Goal: Navigation & Orientation: Go to known website

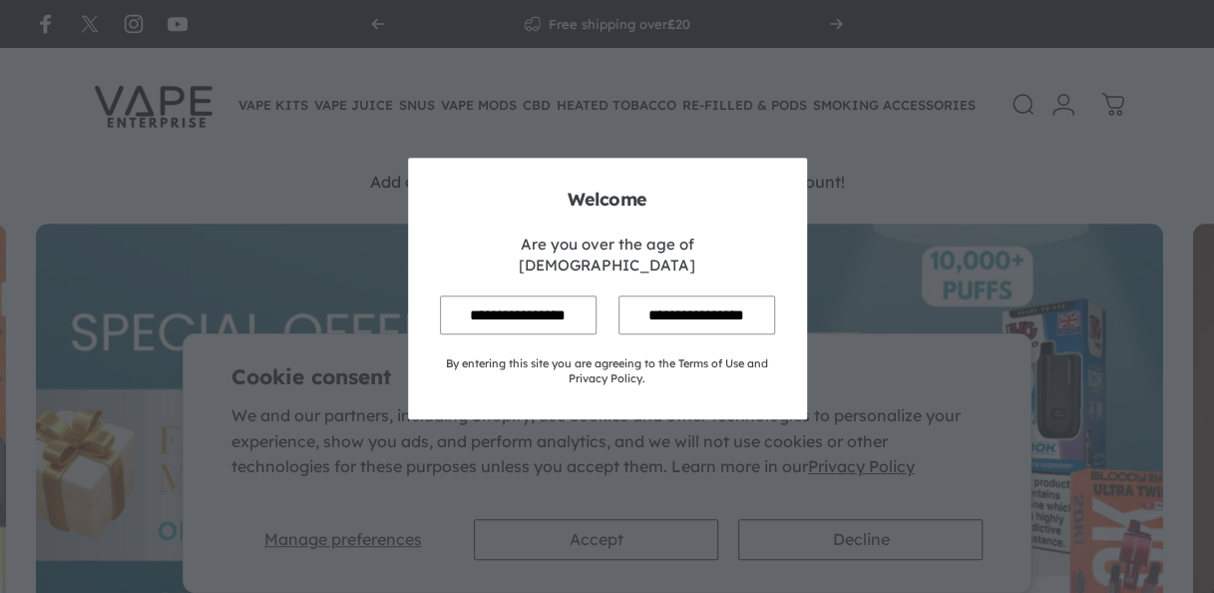
click at [505, 301] on input "**********" at bounding box center [518, 314] width 157 height 39
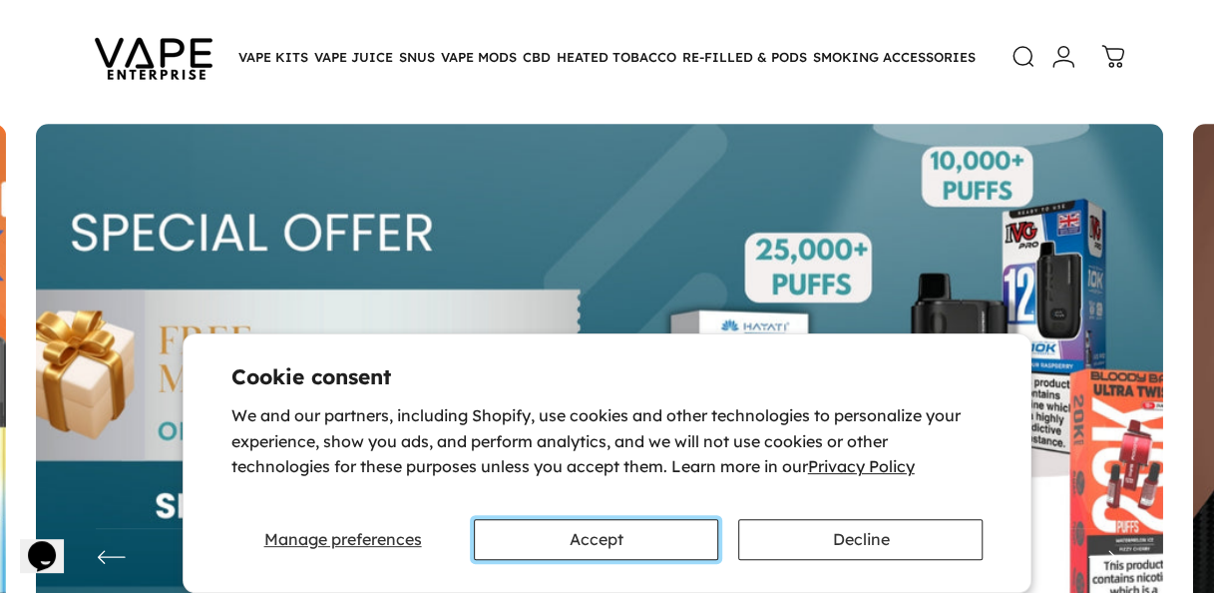
click at [631, 541] on button "Accept" at bounding box center [596, 539] width 244 height 41
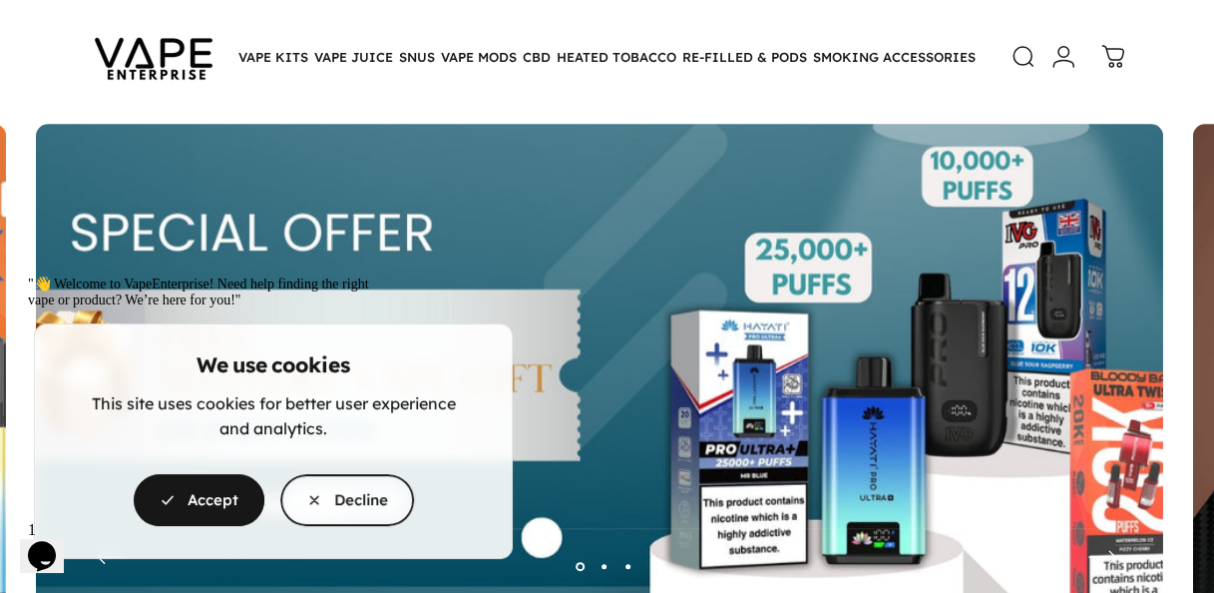
click at [219, 308] on div ""👋 Welcome to VapeEnterprise! Need help finding the right vape or product? We’r…" at bounding box center [207, 291] width 359 height 33
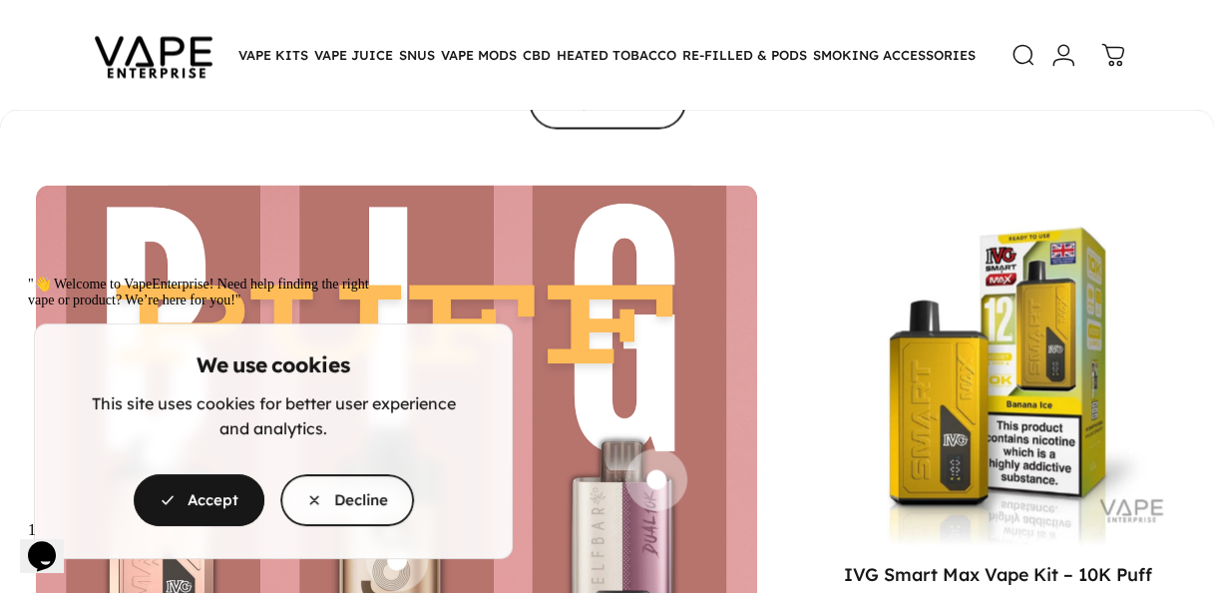
scroll to position [5284, 0]
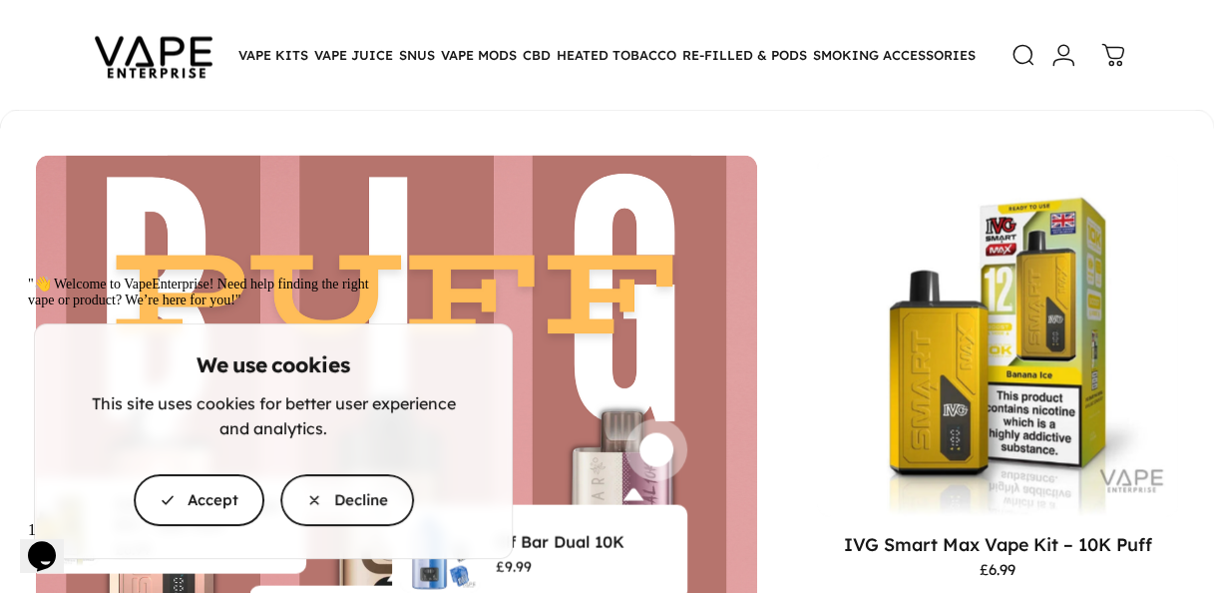
click at [241, 513] on span "button" at bounding box center [199, 500] width 197 height 104
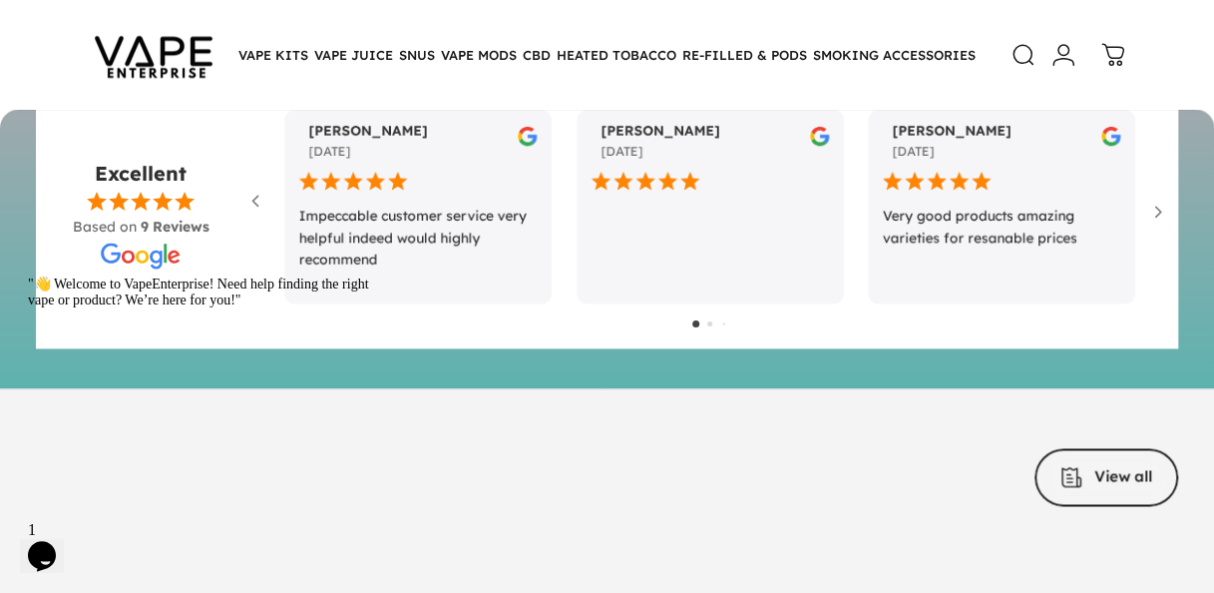
scroll to position [8577, 0]
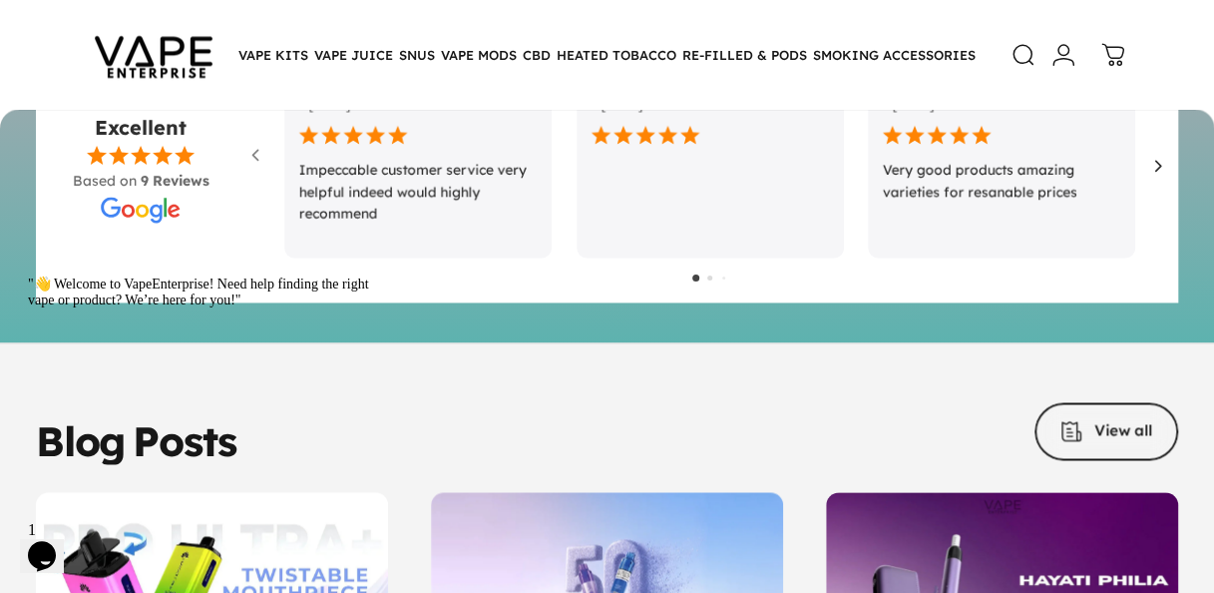
click at [1162, 168] on icon at bounding box center [1158, 166] width 20 height 20
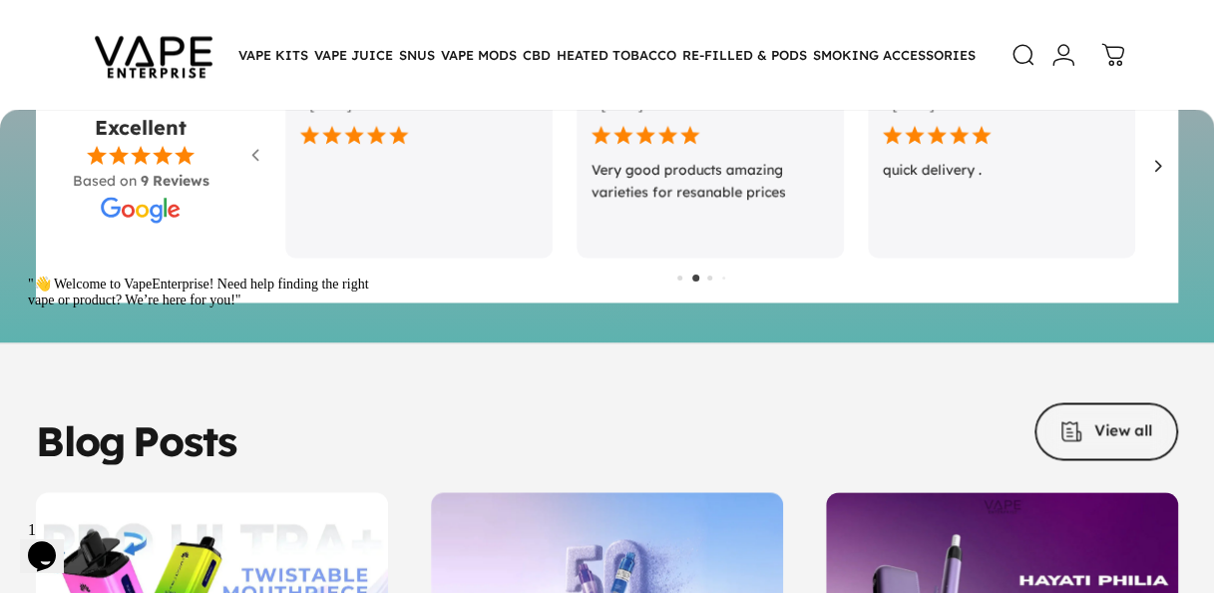
click at [1162, 168] on icon at bounding box center [1158, 166] width 20 height 20
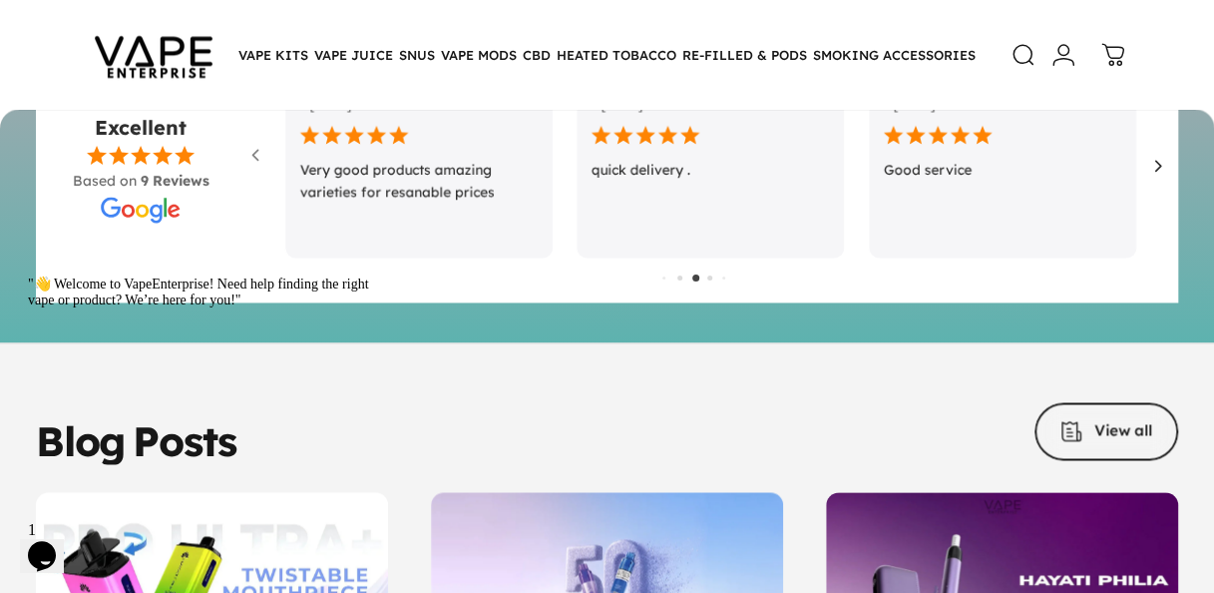
click at [1162, 168] on icon at bounding box center [1158, 166] width 20 height 20
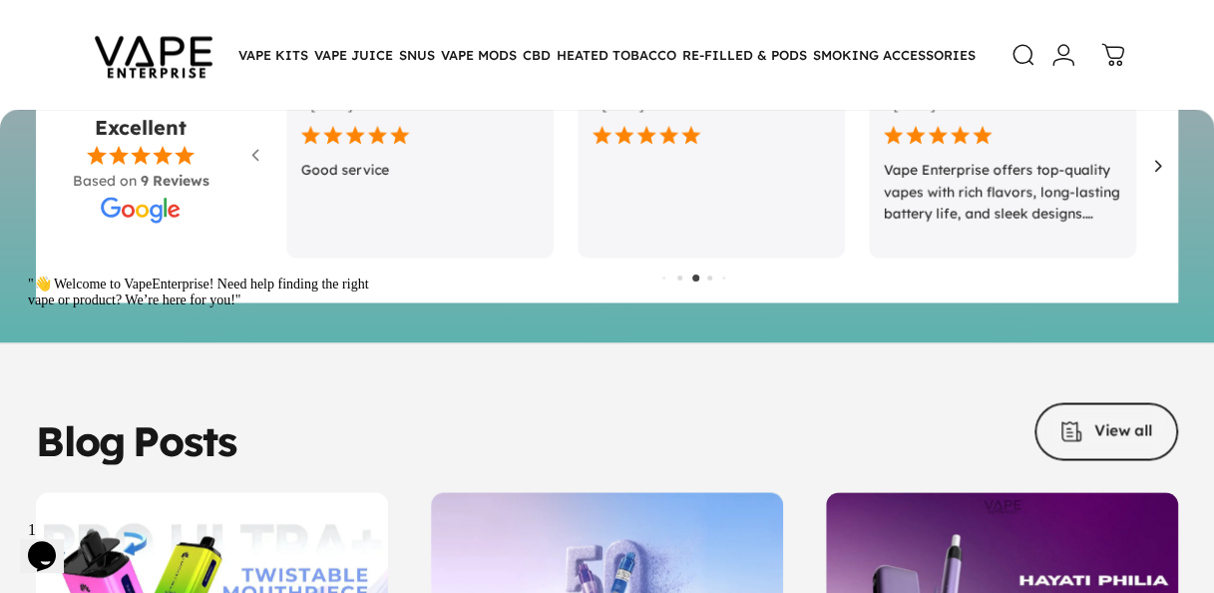
click at [1162, 168] on icon at bounding box center [1158, 166] width 20 height 20
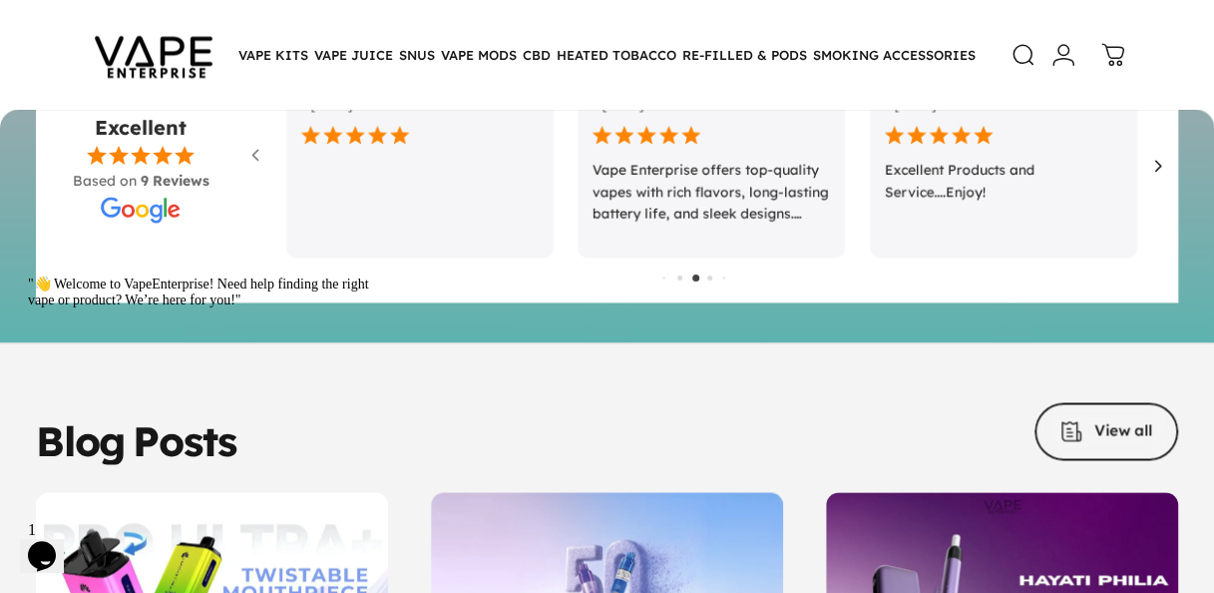
click at [1162, 168] on icon at bounding box center [1158, 166] width 20 height 20
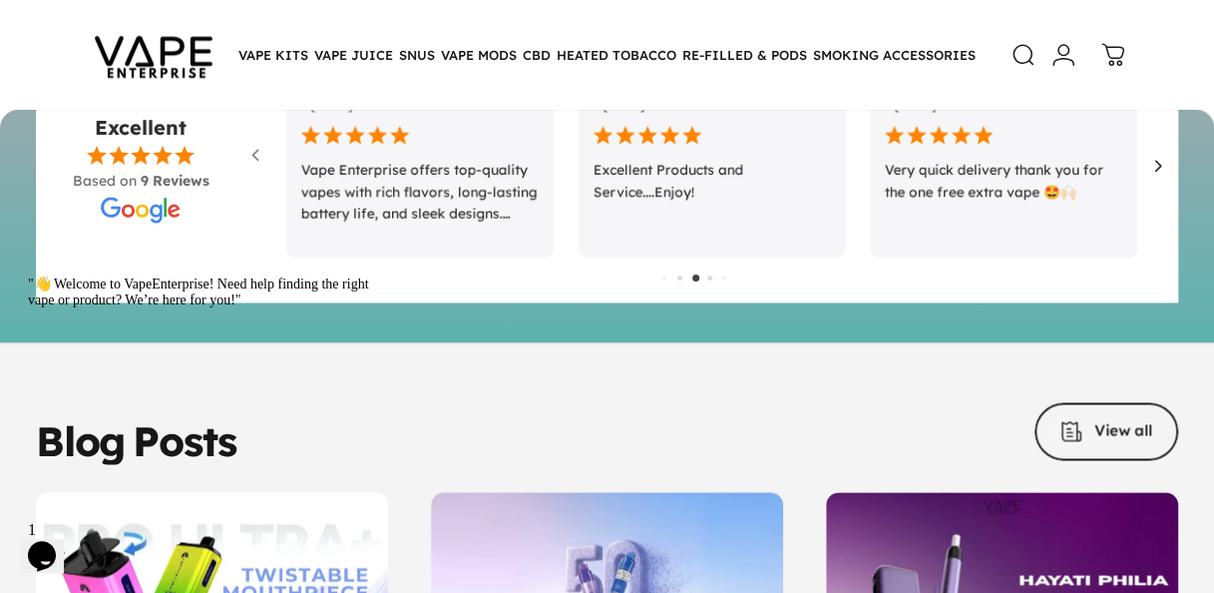
click at [1162, 168] on icon at bounding box center [1158, 166] width 20 height 20
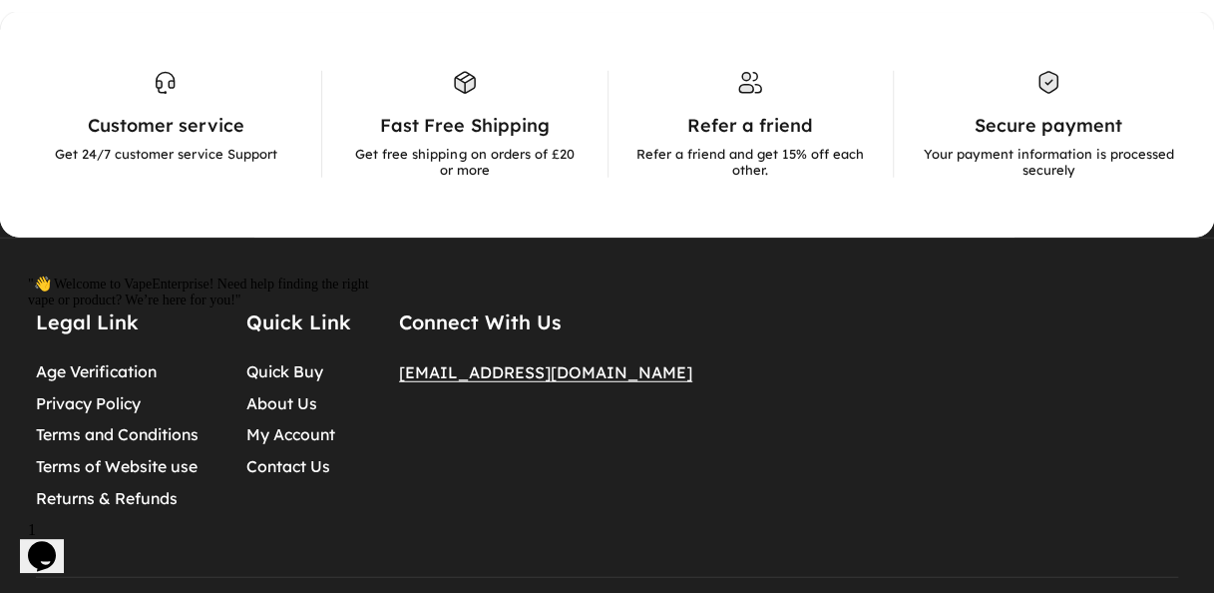
scroll to position [9674, 0]
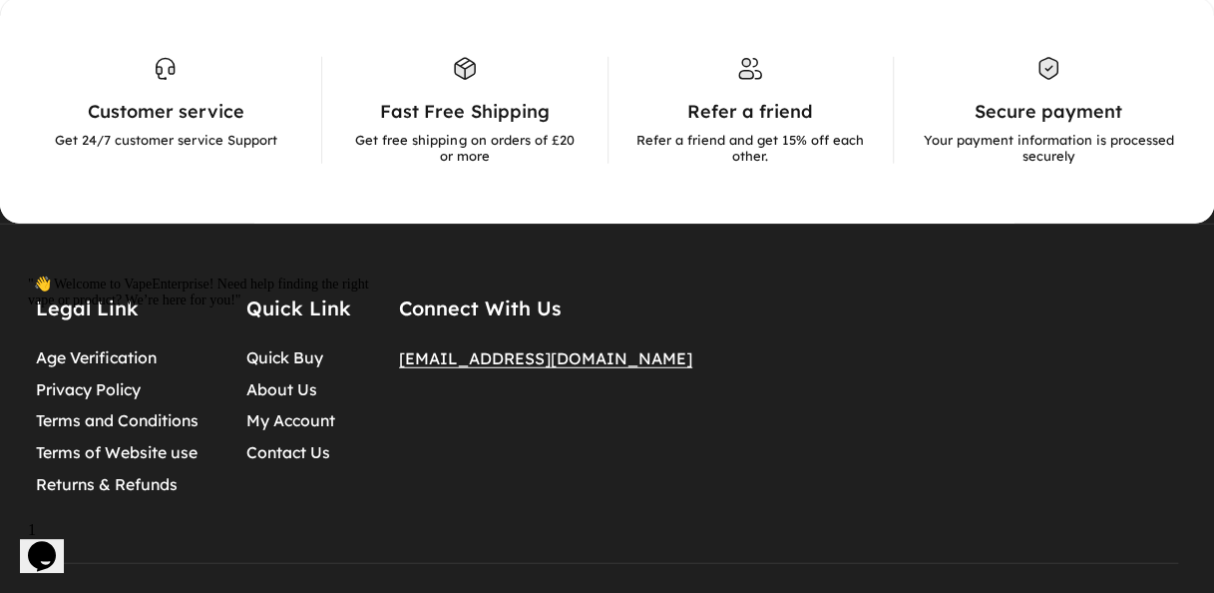
click at [309, 308] on div ""👋 Welcome to VapeEnterprise! Need help finding the right vape or product? We’r…" at bounding box center [207, 291] width 359 height 33
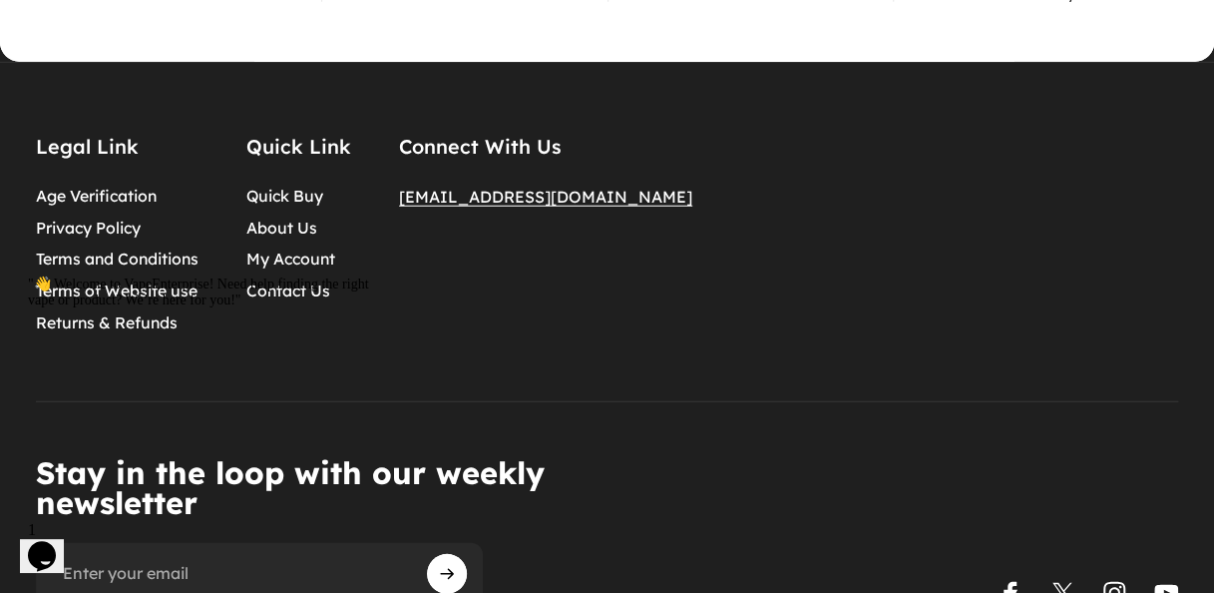
scroll to position [9720, 0]
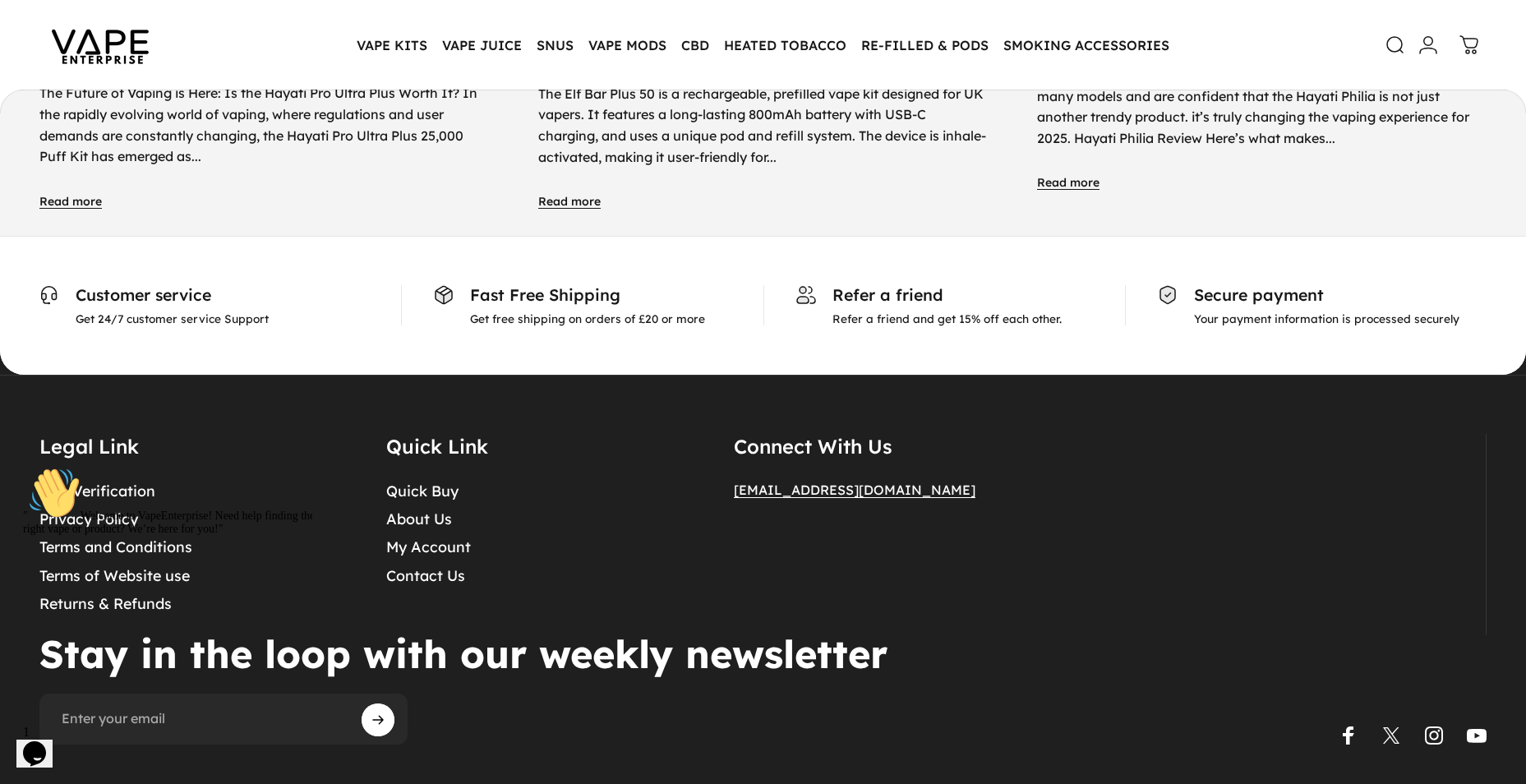
scroll to position [8295, 0]
